Goal: Task Accomplishment & Management: Use online tool/utility

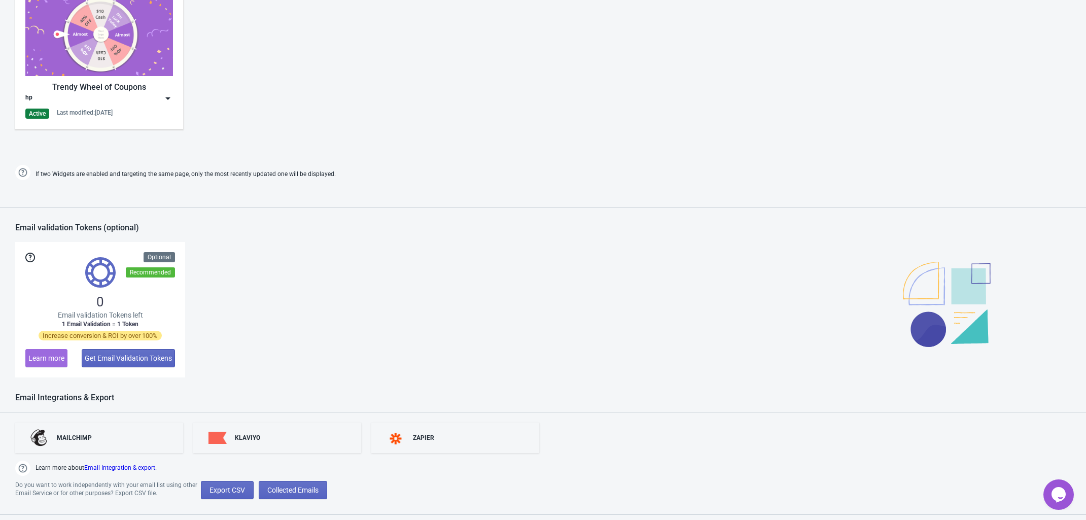
scroll to position [628, 0]
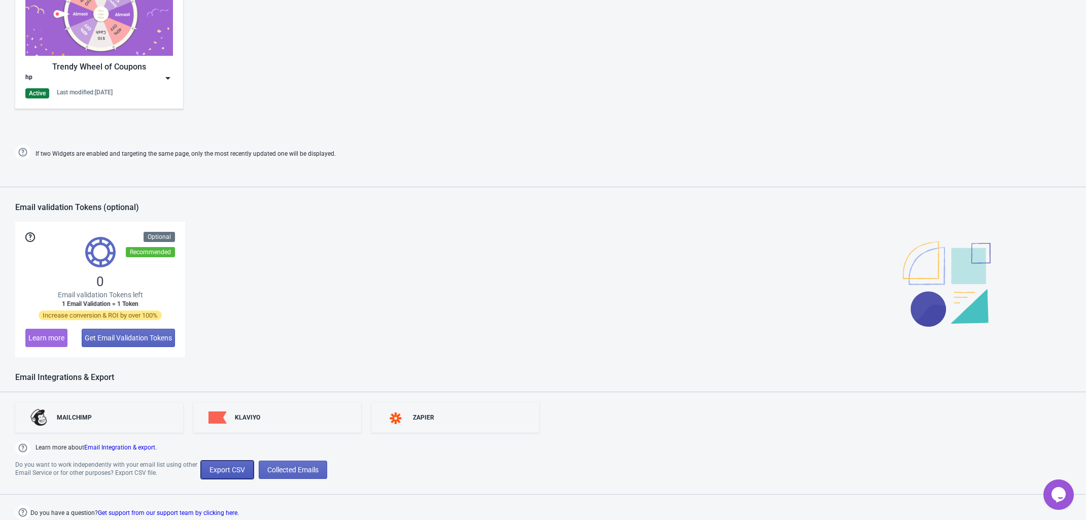
click at [226, 468] on span "Export CSV" at bounding box center [226, 469] width 35 height 8
select select "2025"
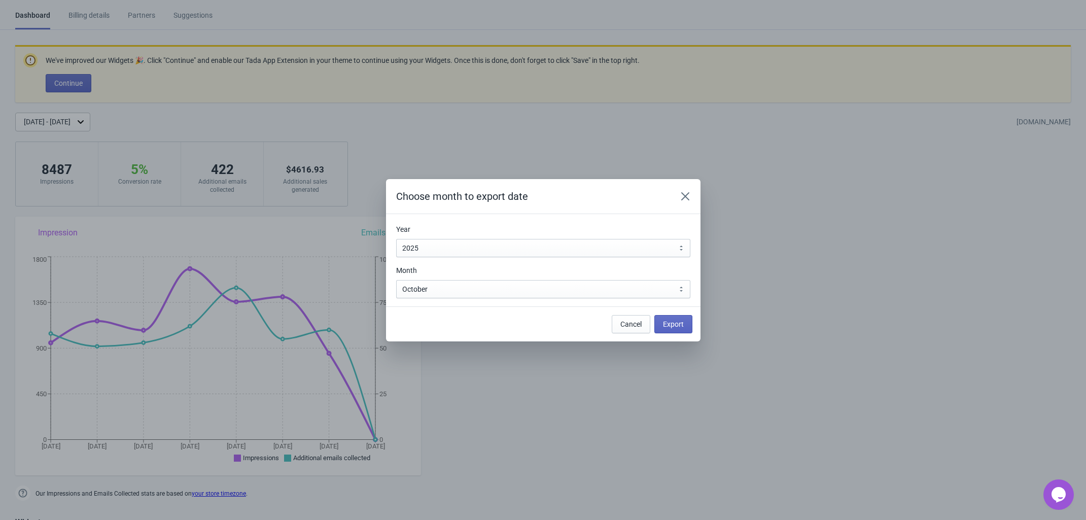
scroll to position [0, 0]
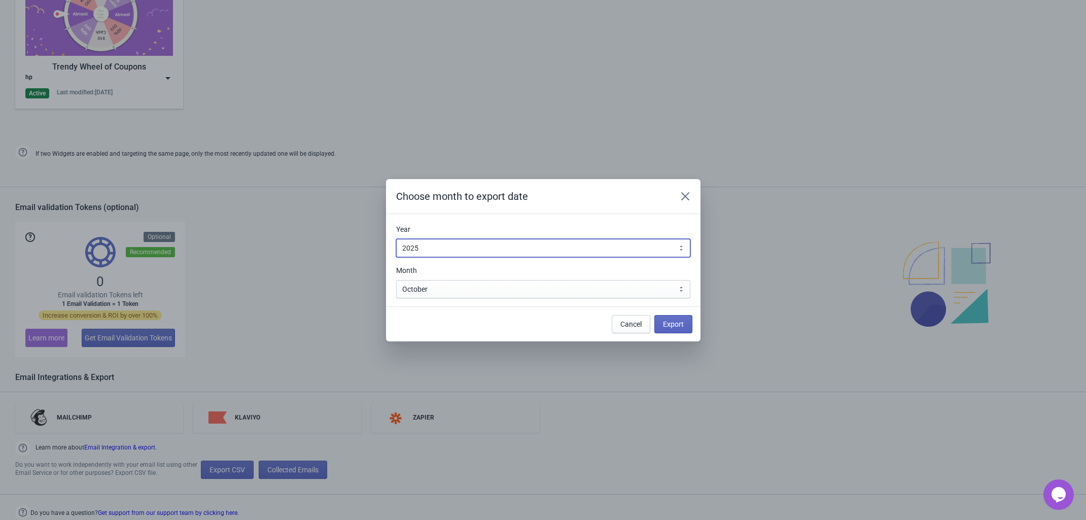
click at [469, 247] on select "2010 2011 2012 2013 2014 2015 2016 2017 2018 2019 2020 2021 2022 2023 2024 2025…" at bounding box center [543, 248] width 294 height 18
click at [467, 291] on select "January February March April May June July August September October November De…" at bounding box center [543, 289] width 294 height 18
select select "9"
click at [396, 280] on select "January February March April May June July August September October November De…" at bounding box center [543, 289] width 294 height 18
click at [680, 324] on span "Export" at bounding box center [673, 324] width 21 height 8
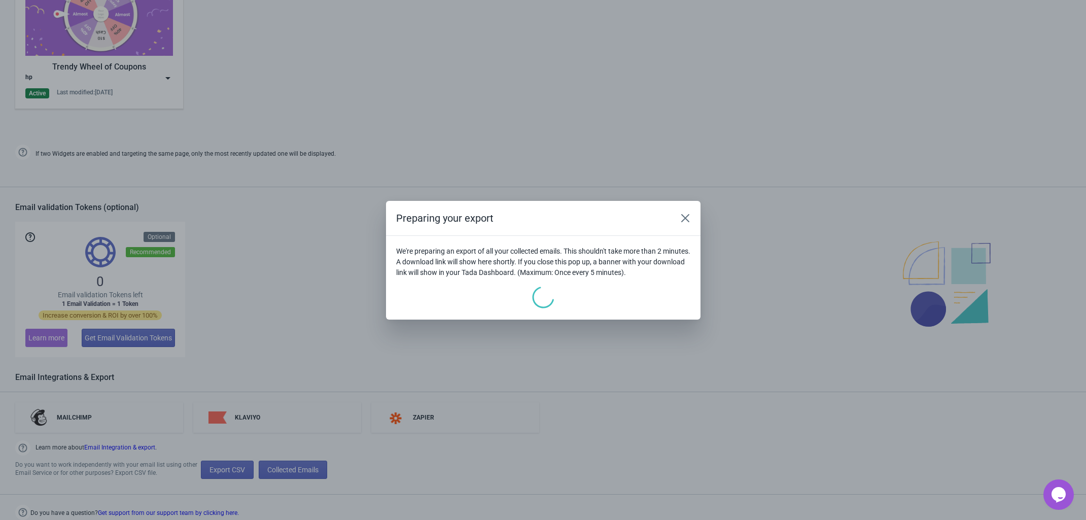
scroll to position [693, 0]
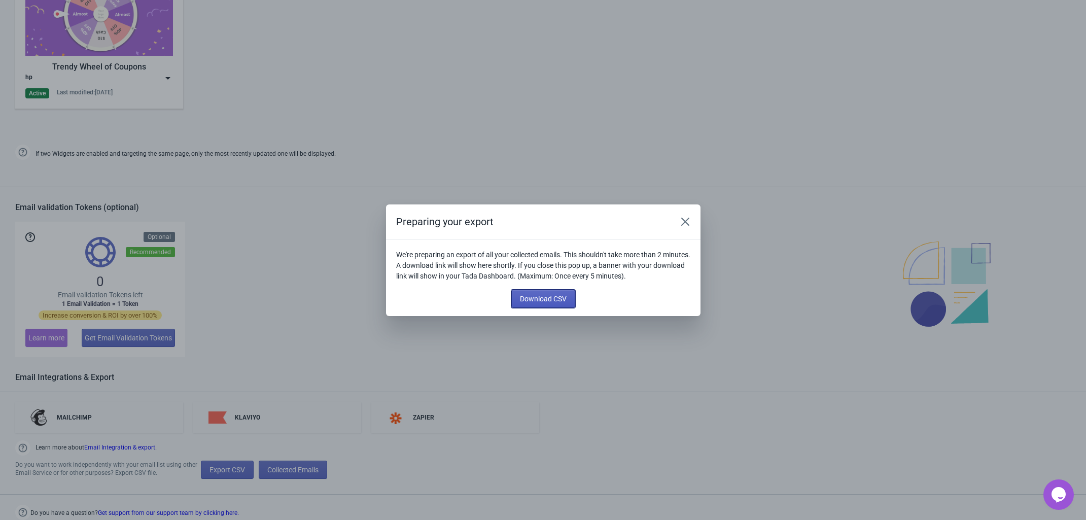
click at [554, 299] on span "Download CSV" at bounding box center [543, 299] width 47 height 8
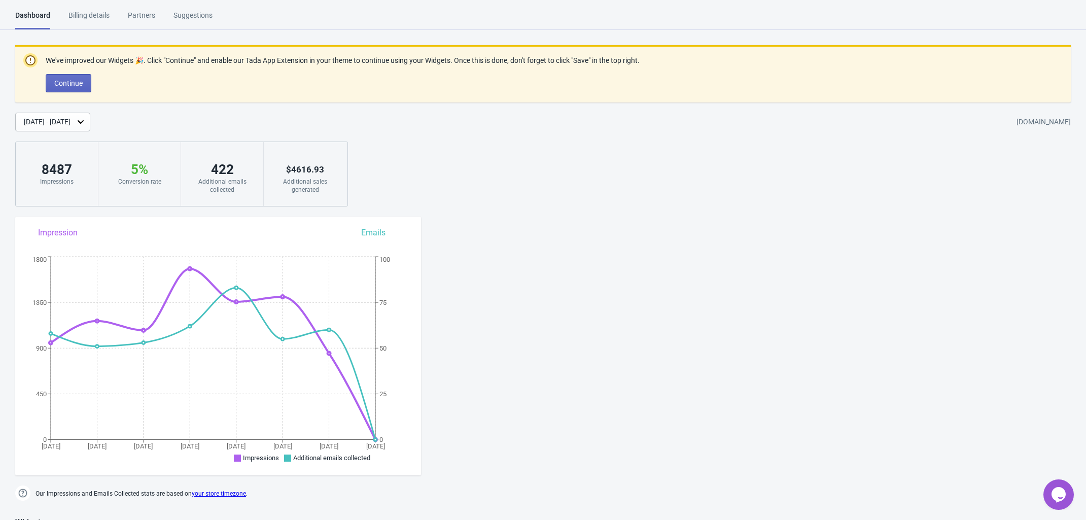
scroll to position [628, 0]
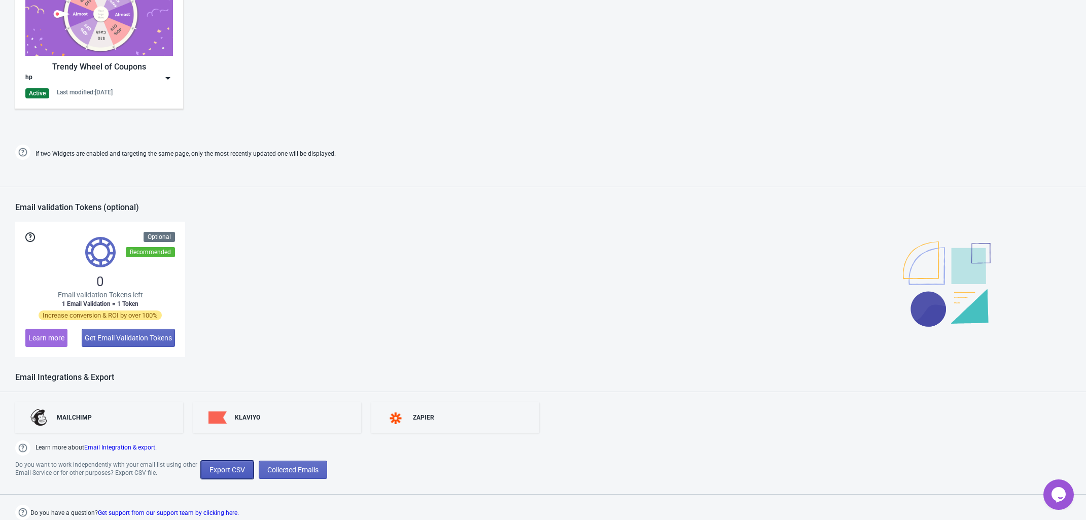
click at [226, 464] on button "Export CSV" at bounding box center [227, 469] width 53 height 18
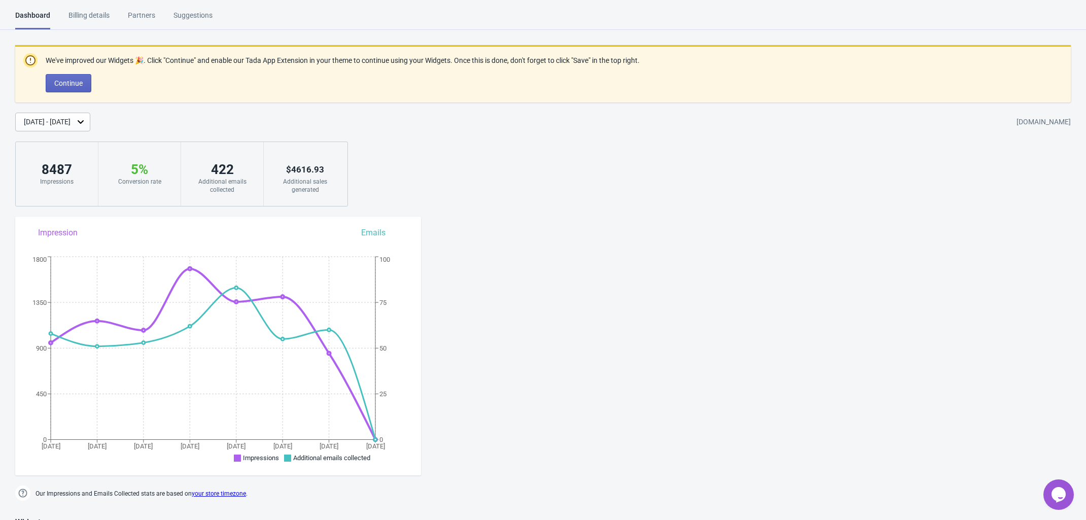
select select "2025"
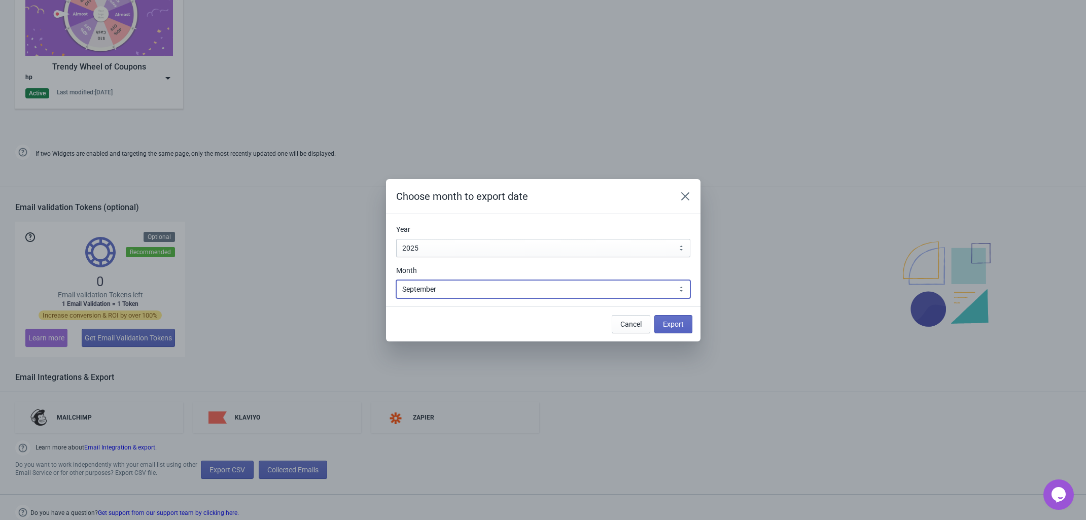
click at [469, 294] on select "January February March April May June July August September October November De…" at bounding box center [543, 289] width 294 height 18
select select "8"
click at [396, 280] on select "January February March April May June July August September October November De…" at bounding box center [543, 289] width 294 height 18
click at [675, 323] on span "Export" at bounding box center [673, 324] width 21 height 8
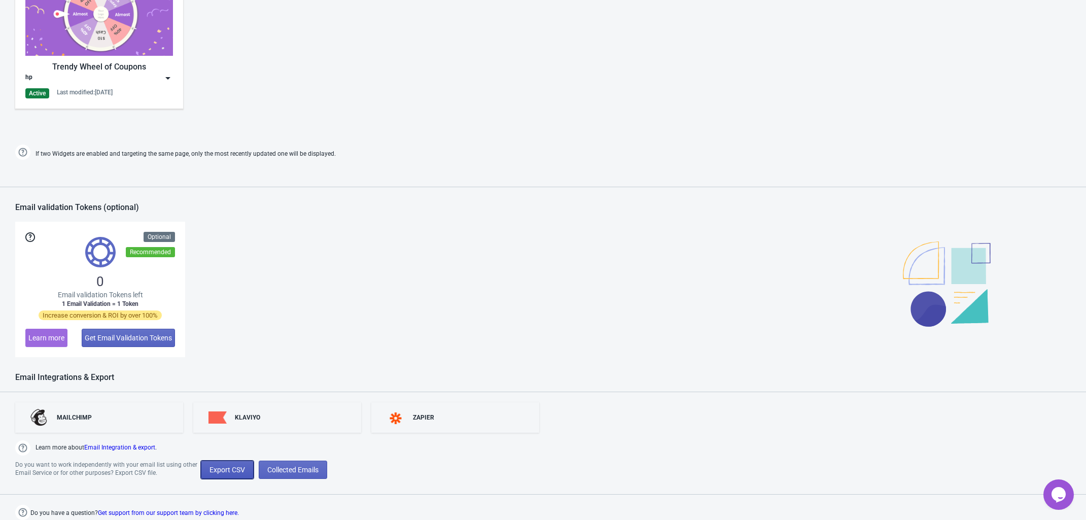
click at [229, 475] on button "Export CSV" at bounding box center [227, 469] width 53 height 18
select select "2025"
select select "8"
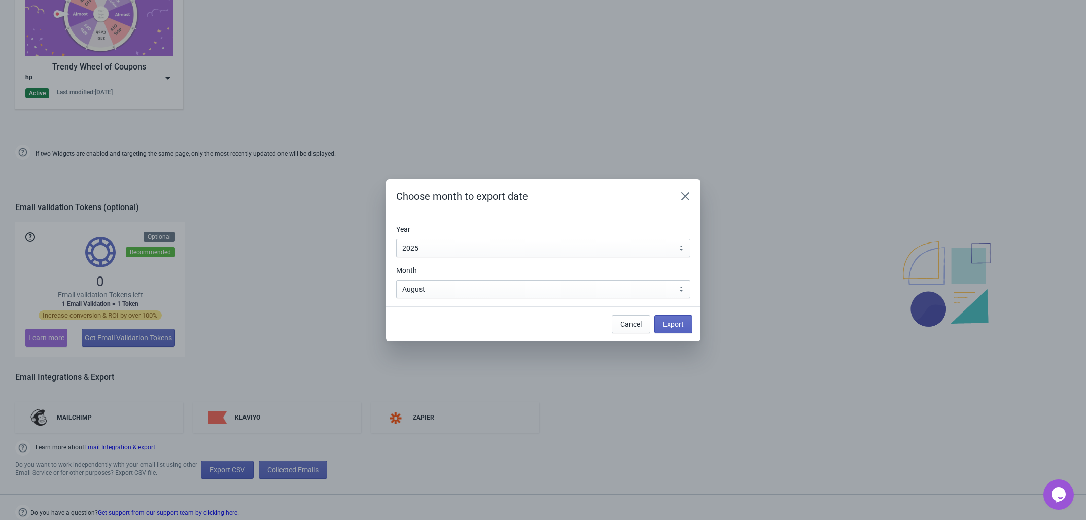
scroll to position [0, 0]
click at [674, 325] on span "Export" at bounding box center [673, 324] width 21 height 8
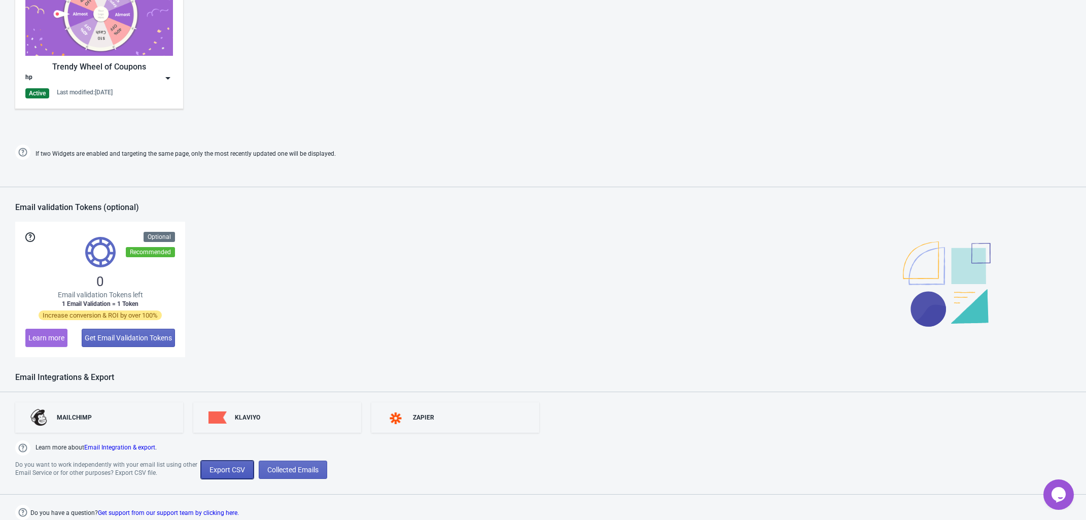
click at [232, 466] on span "Export CSV" at bounding box center [226, 469] width 35 height 8
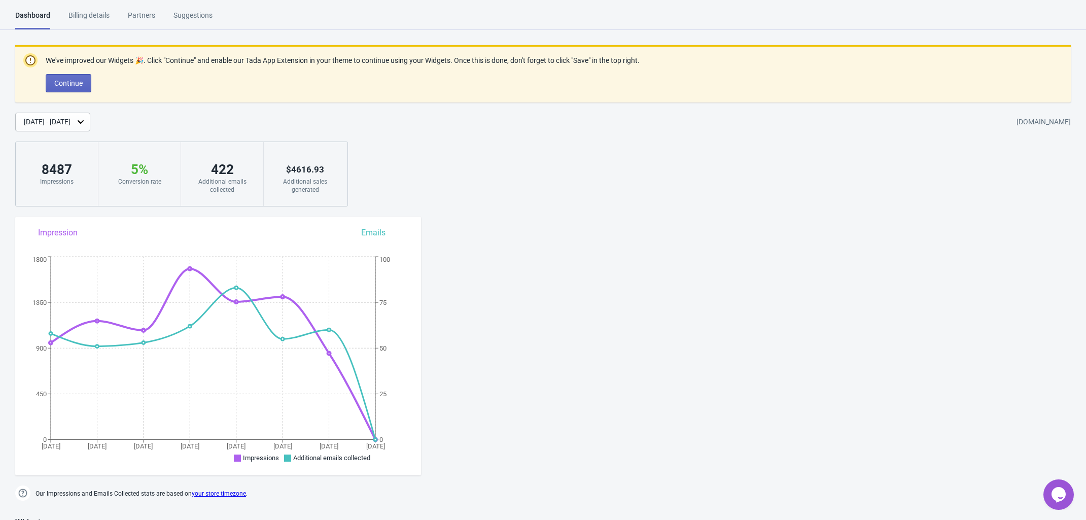
select select "2025"
select select "8"
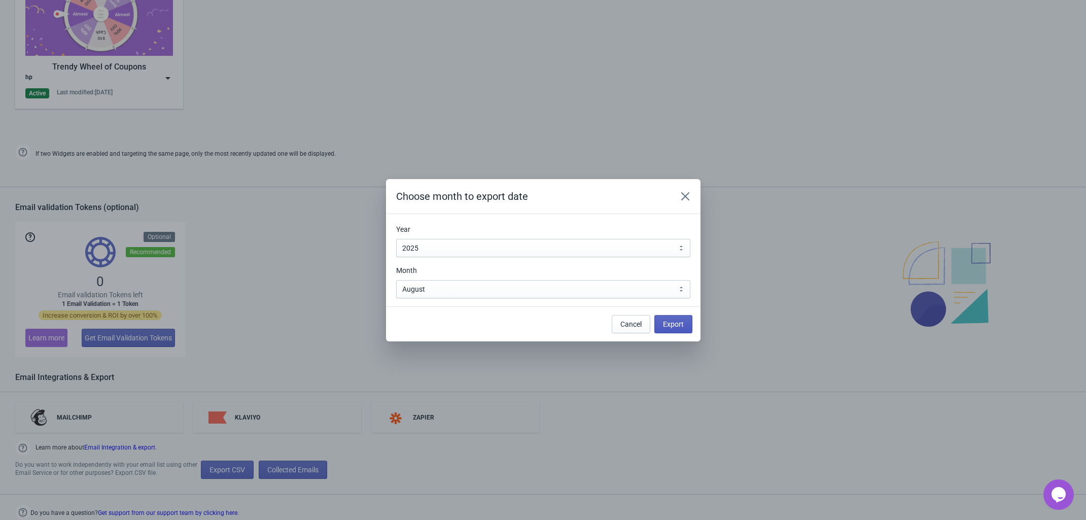
click at [668, 326] on span "Export" at bounding box center [673, 324] width 21 height 8
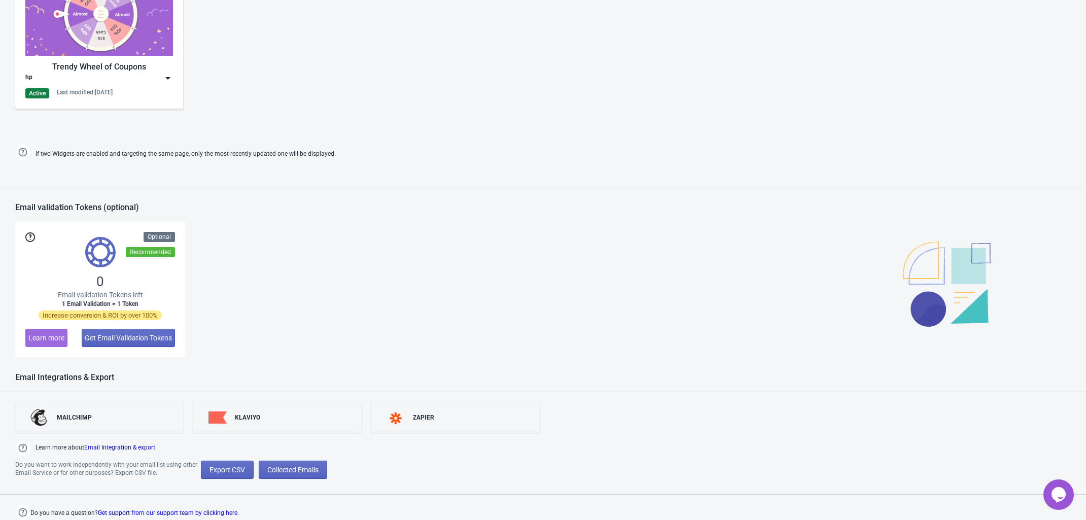
click at [865, 101] on div "Trendy Wheel of Coupons hp Active Last modified: [DATE]" at bounding box center [543, 44] width 1086 height 183
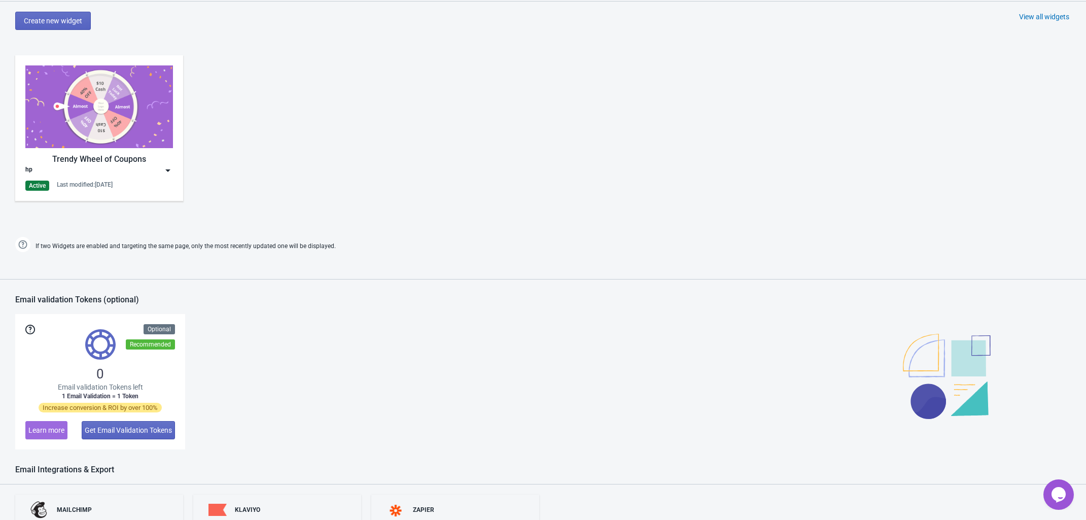
scroll to position [628, 0]
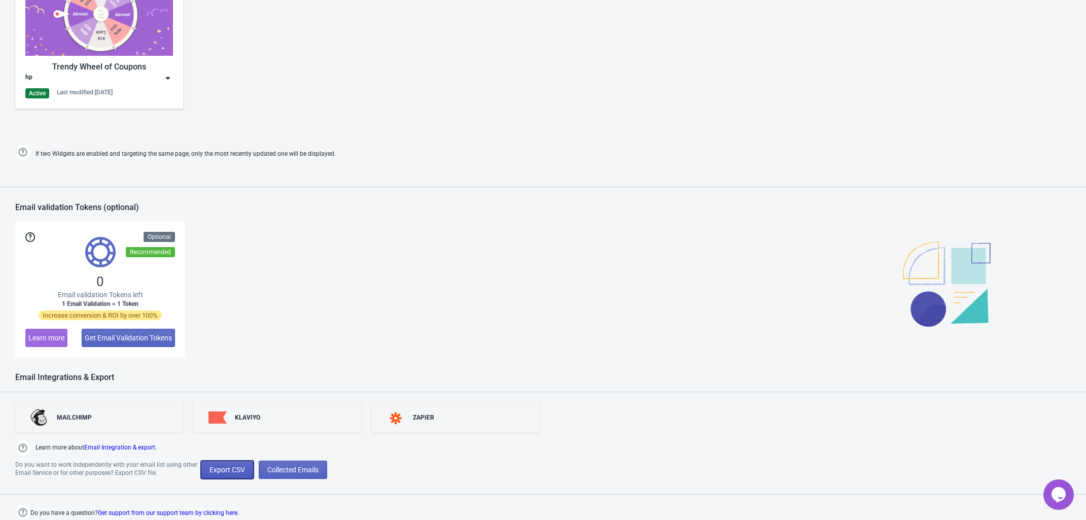
click at [230, 471] on span "Export CSV" at bounding box center [226, 469] width 35 height 8
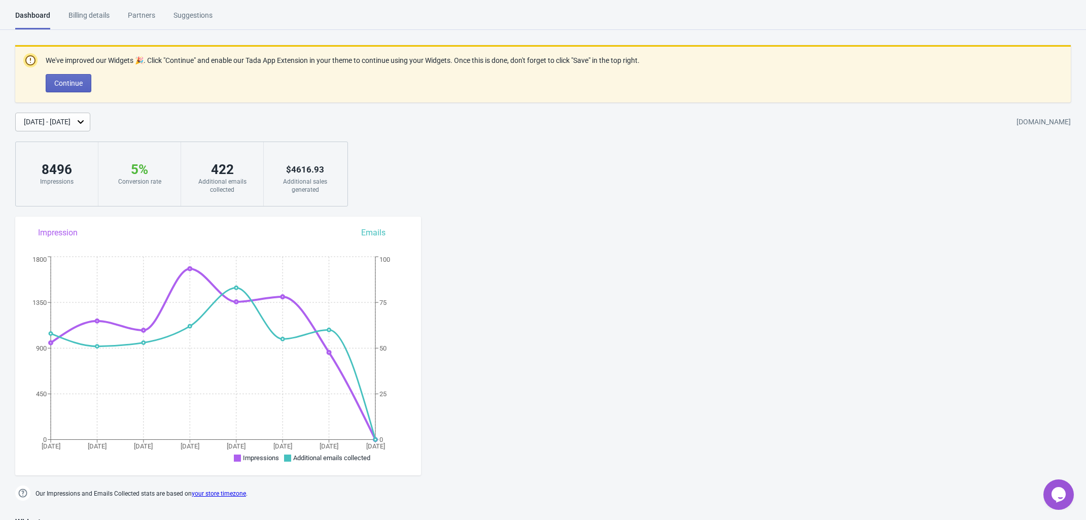
select select "2025"
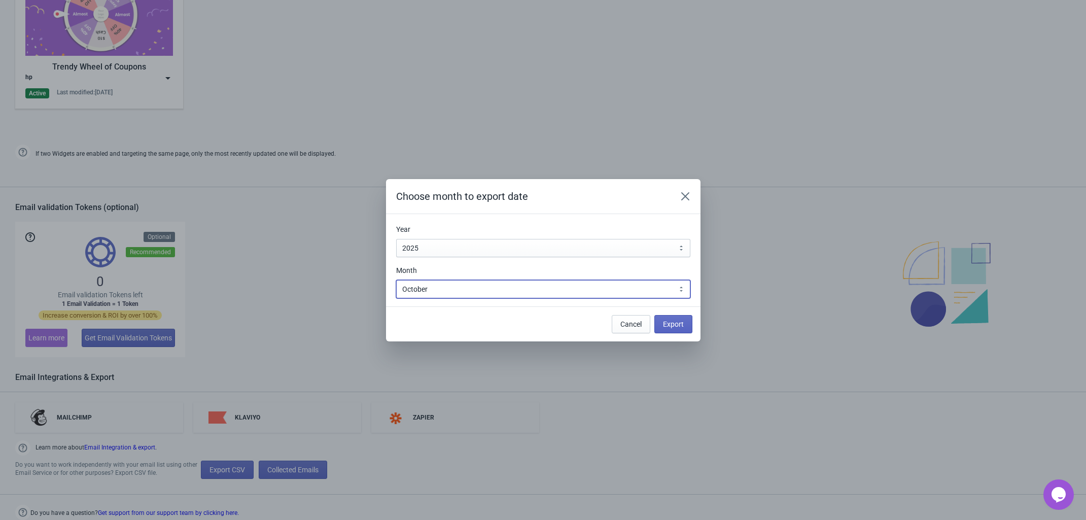
click at [447, 291] on select "January February March April May June July August September October November De…" at bounding box center [543, 289] width 294 height 18
select select "8"
click at [396, 280] on select "January February March April May June July August September October November De…" at bounding box center [543, 289] width 294 height 18
click at [682, 322] on span "Export" at bounding box center [673, 324] width 21 height 8
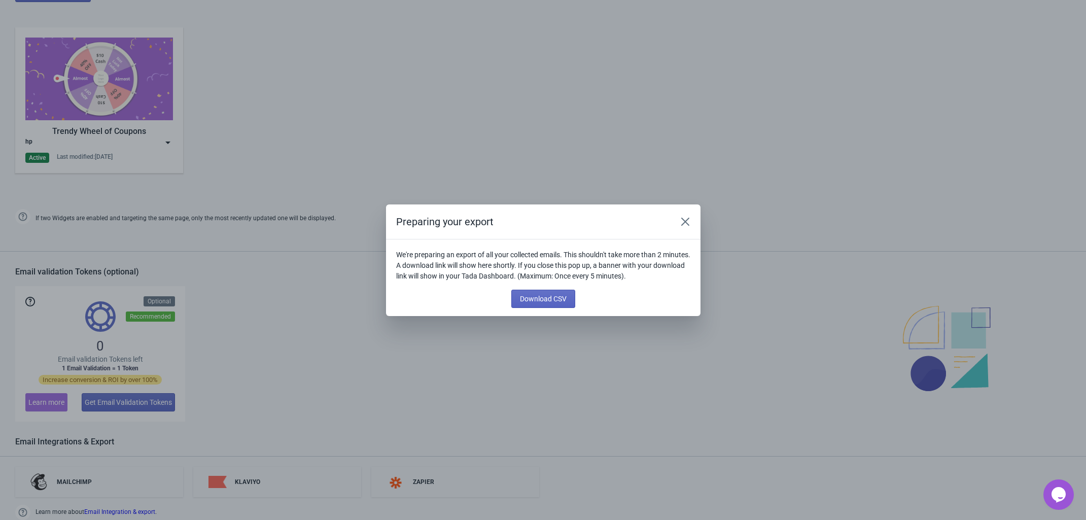
scroll to position [693, 0]
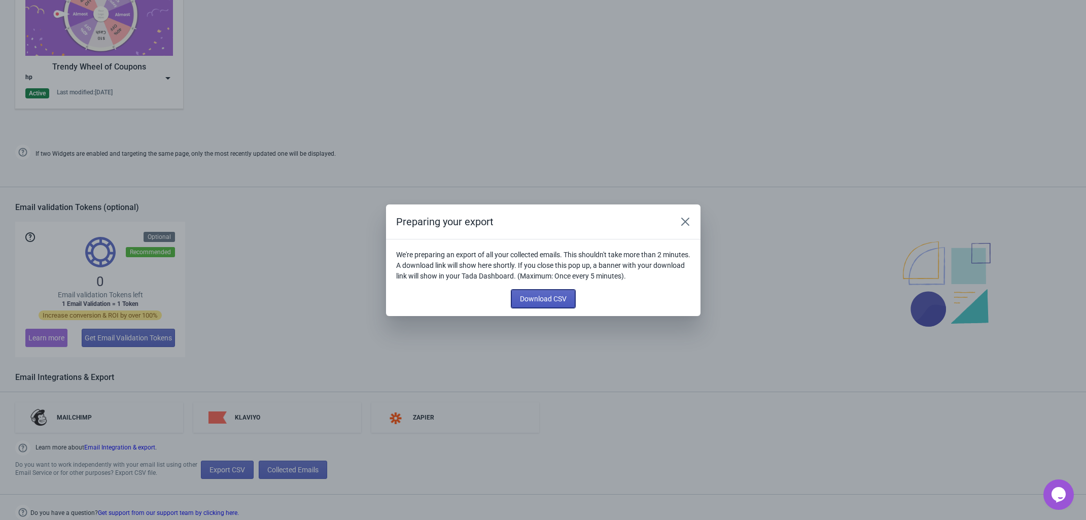
click at [529, 299] on span "Download CSV" at bounding box center [543, 299] width 47 height 8
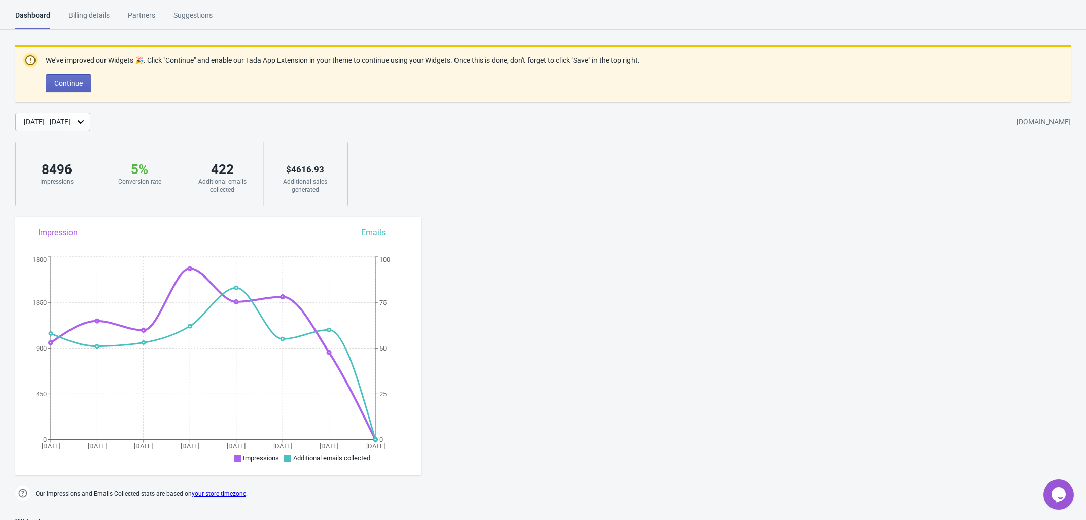
scroll to position [628, 0]
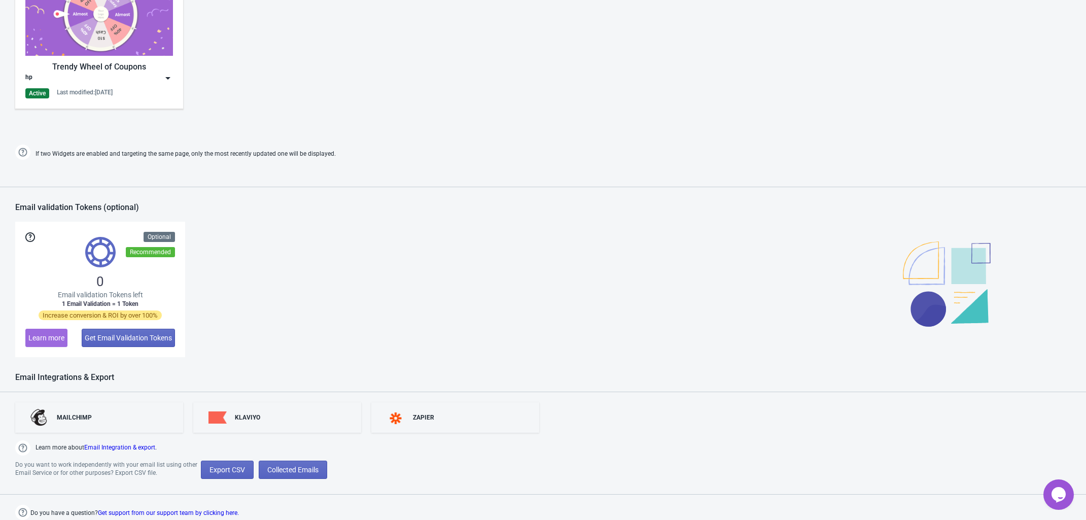
click at [850, 105] on div "Trendy Wheel of Coupons hp Active Last modified: [DATE]" at bounding box center [543, 44] width 1086 height 183
click at [832, 132] on div "Trendy Wheel of Coupons hp Active Last modified: [DATE]" at bounding box center [543, 44] width 1086 height 183
click at [224, 468] on span "Export CSV" at bounding box center [226, 469] width 35 height 8
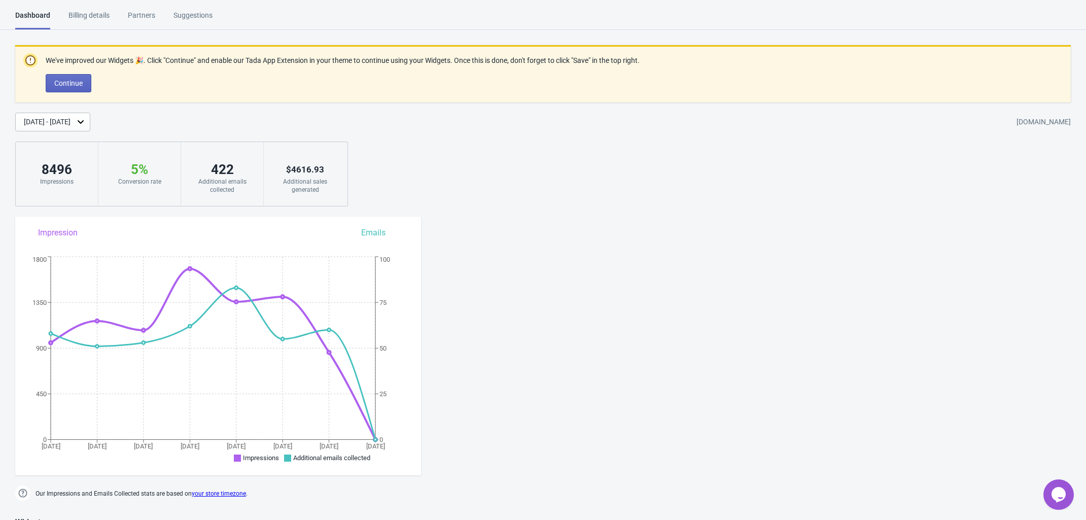
select select "2025"
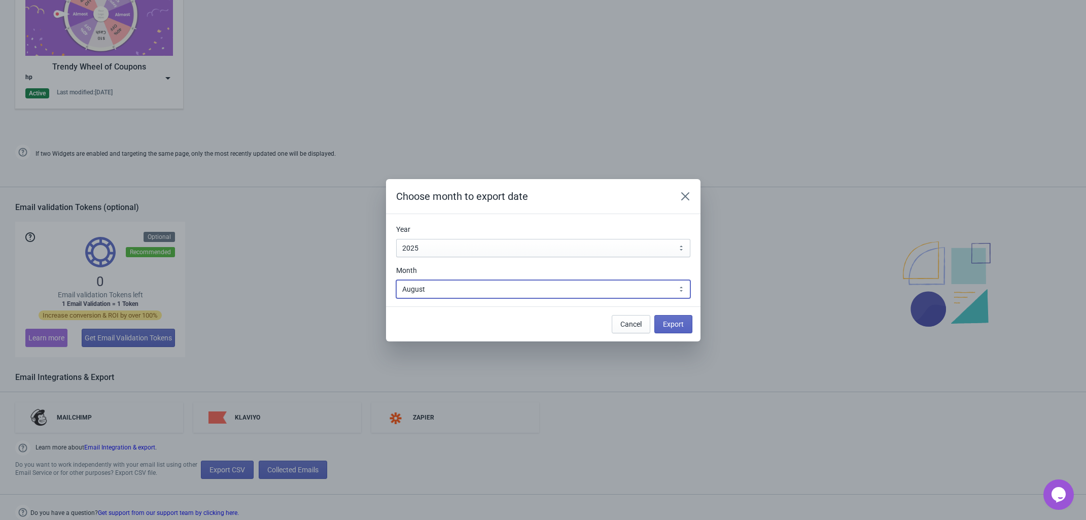
click at [460, 293] on select "January February March April May June July August September October November De…" at bounding box center [543, 289] width 294 height 18
select select "7"
click at [396, 280] on select "January February March April May June July August September October November De…" at bounding box center [543, 289] width 294 height 18
click at [677, 325] on span "Export" at bounding box center [673, 324] width 21 height 8
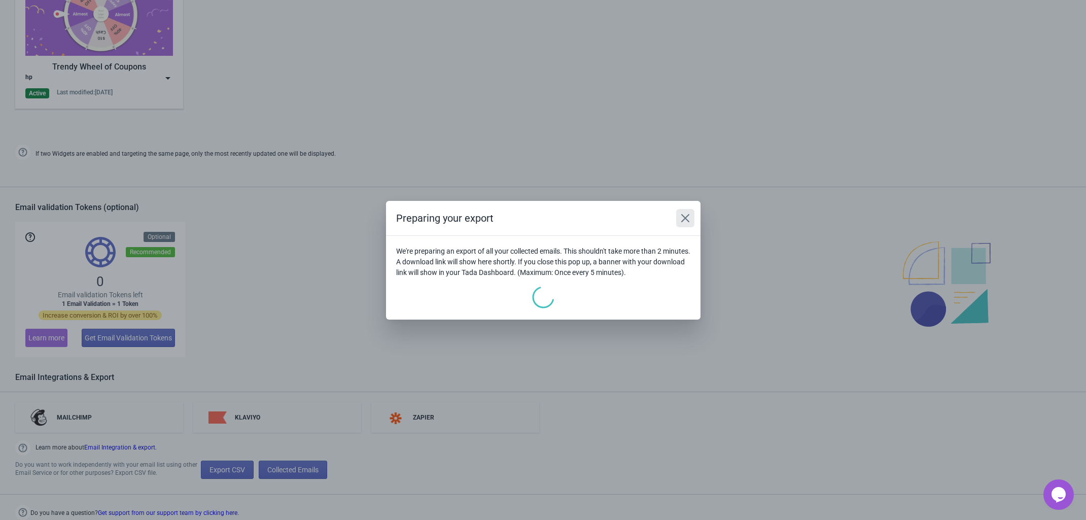
click at [682, 221] on icon "Close" at bounding box center [685, 218] width 10 height 10
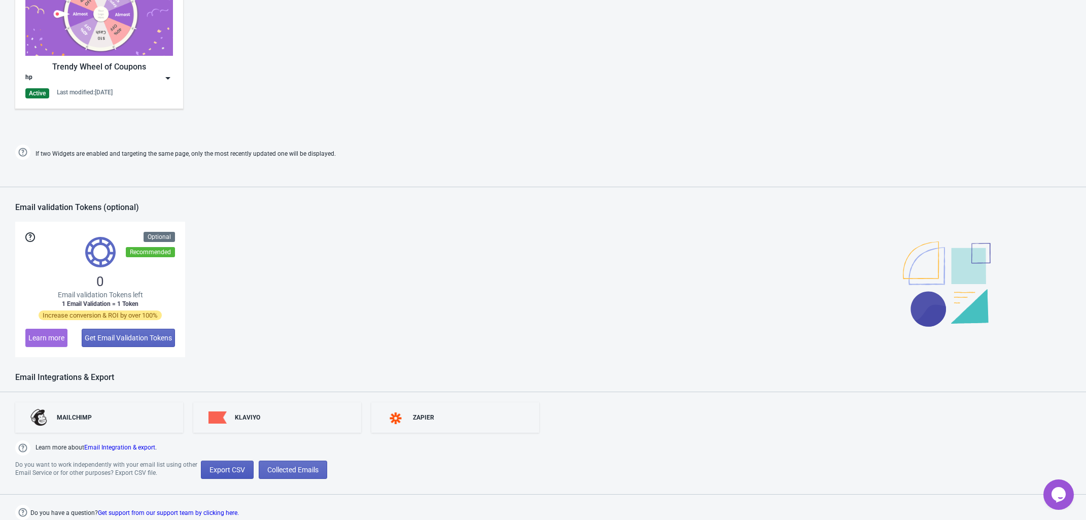
click at [219, 467] on span "Export CSV" at bounding box center [226, 469] width 35 height 8
select select "2025"
select select "7"
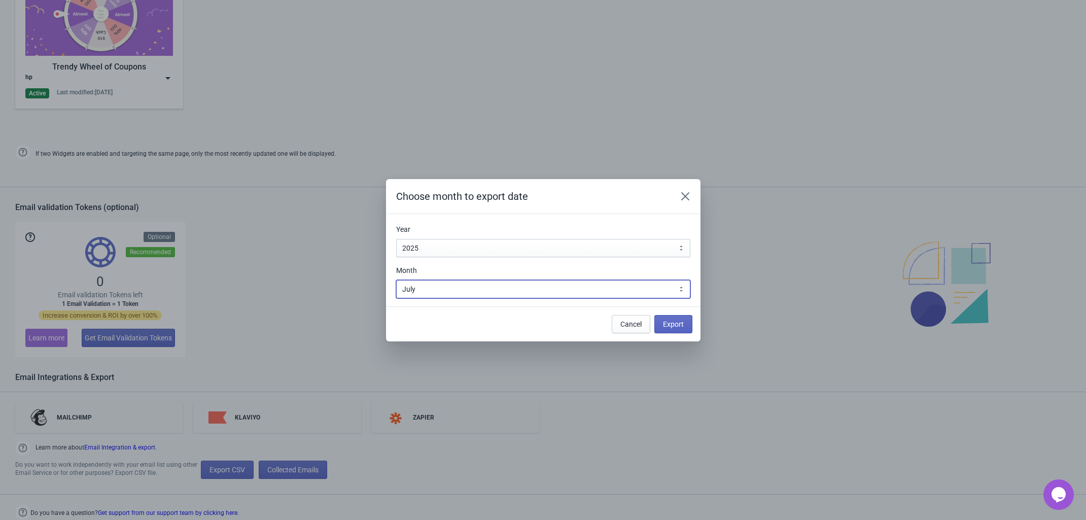
click at [435, 291] on select "January February March April May June July August September October November De…" at bounding box center [543, 289] width 294 height 18
click at [396, 280] on select "January February March April May June July August September October November De…" at bounding box center [543, 289] width 294 height 18
click at [673, 327] on span "Export" at bounding box center [673, 324] width 21 height 8
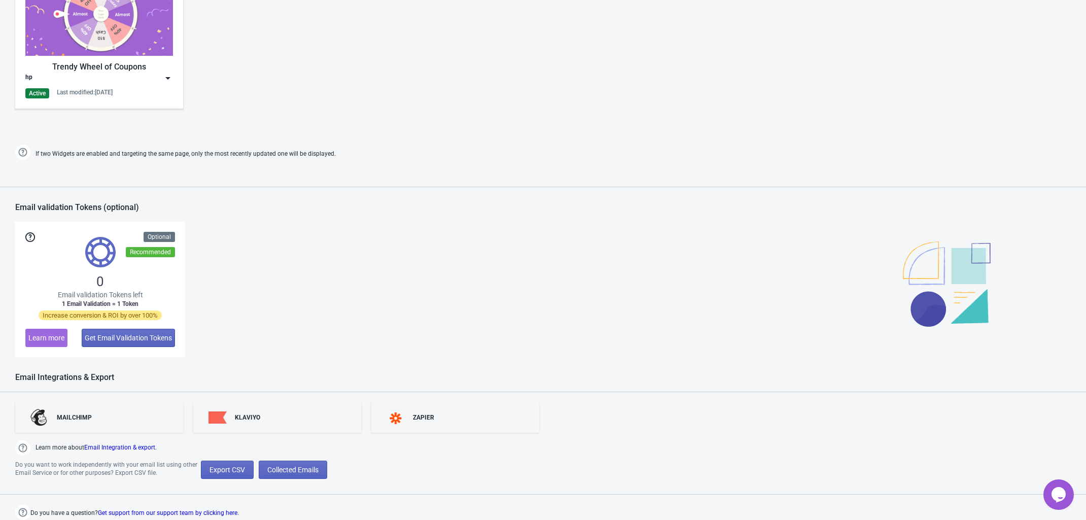
click at [853, 242] on div "0 Email validation Tokens left 1 Email Validation = 1 Token Increase conversion…" at bounding box center [542, 289] width 1055 height 135
click at [744, 74] on div "Trendy Wheel of Coupons hp Active Last modified: [DATE]" at bounding box center [543, 44] width 1086 height 183
click at [222, 471] on span "Export CSV" at bounding box center [226, 469] width 35 height 8
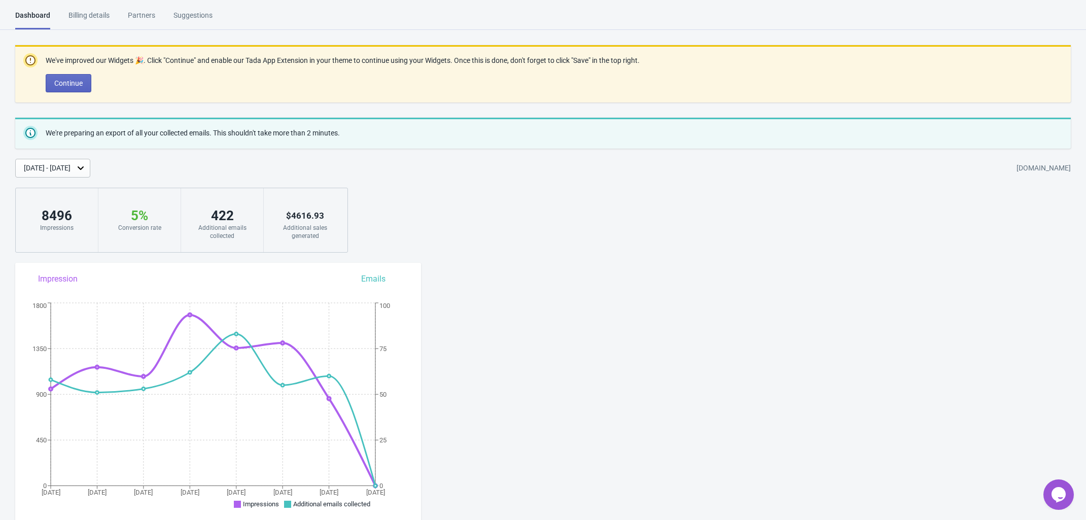
select select "2025"
select select "7"
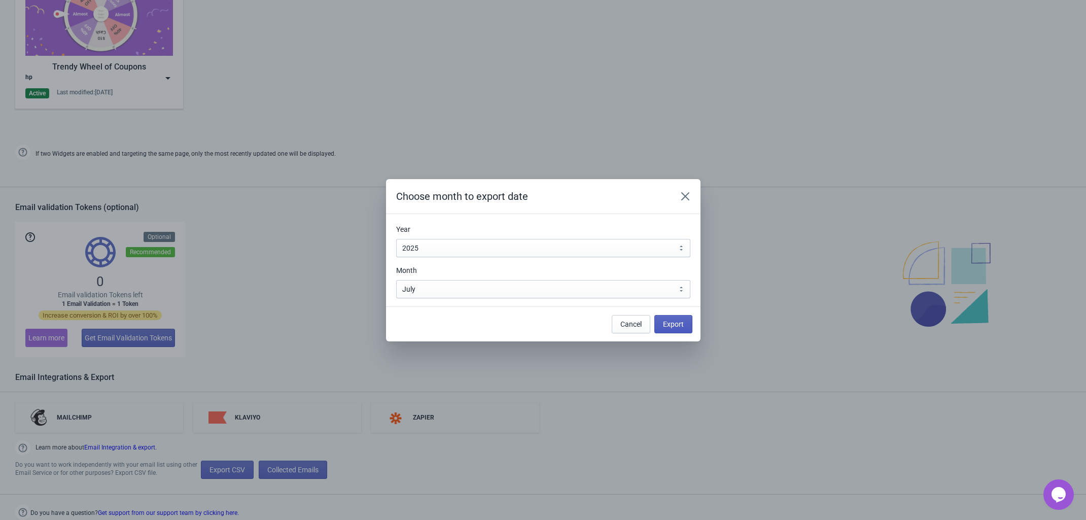
click at [667, 324] on span "Export" at bounding box center [673, 324] width 21 height 8
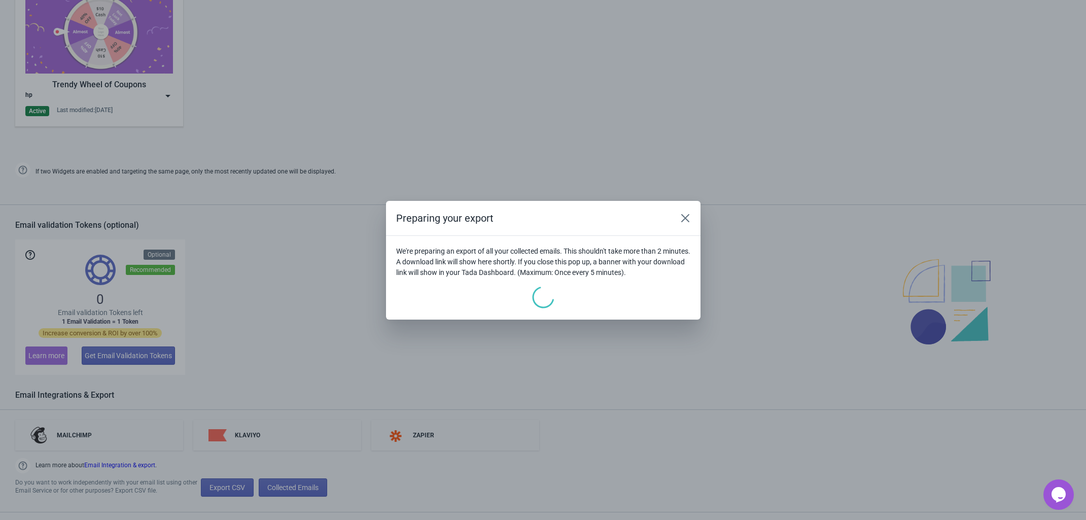
scroll to position [693, 0]
